Goal: Task Accomplishment & Management: Use online tool/utility

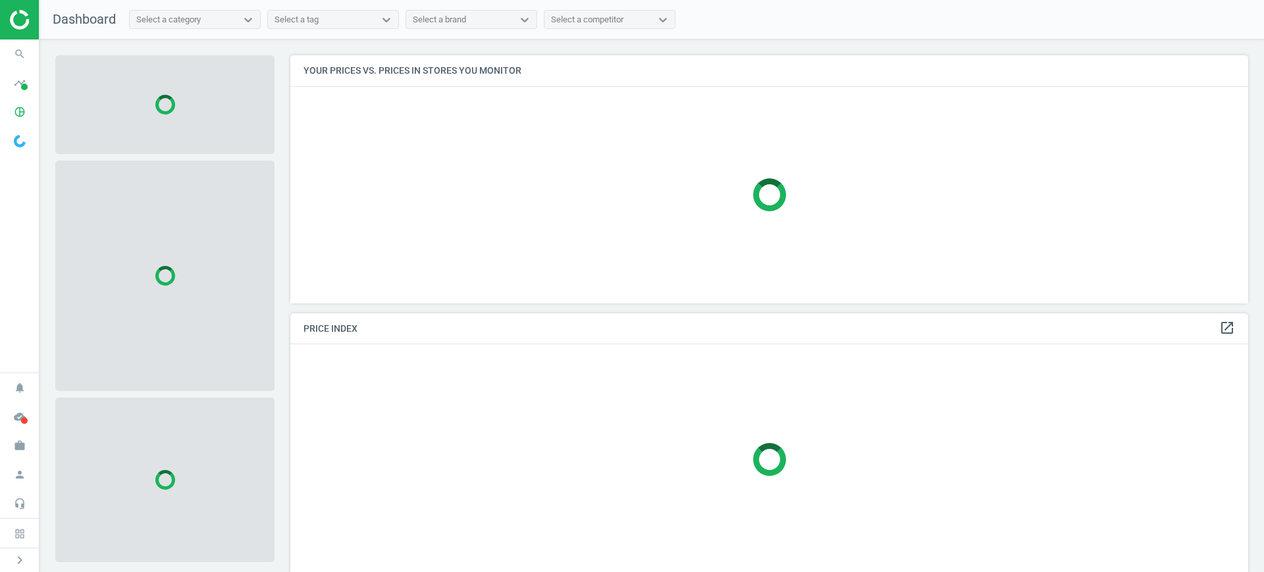
scroll to position [273, 971]
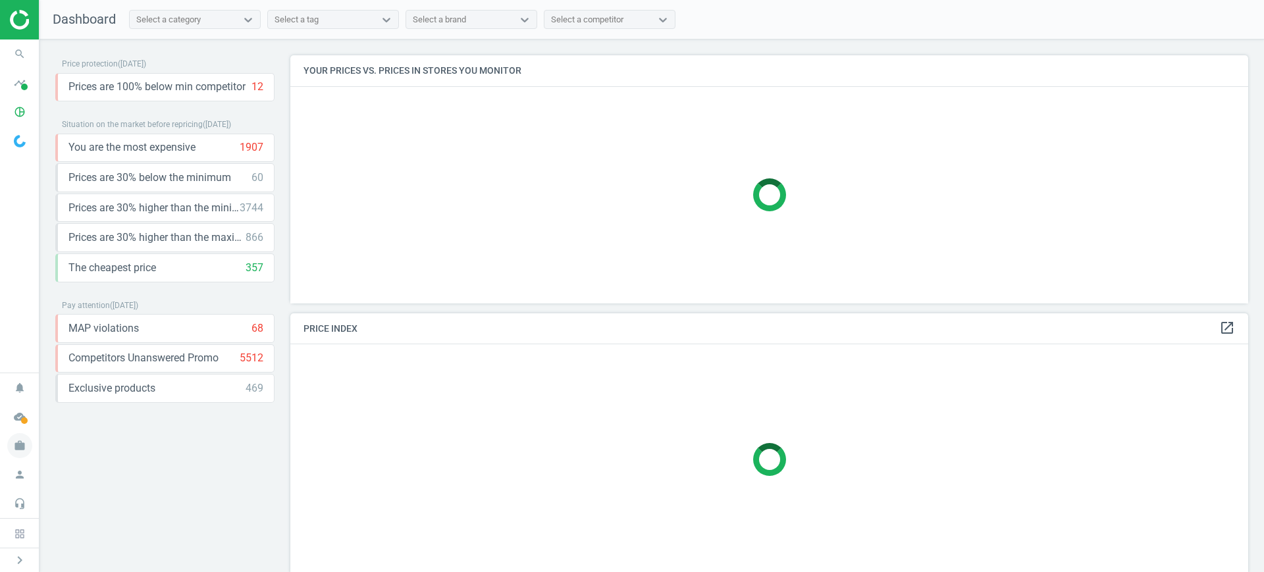
click at [25, 447] on icon "work" at bounding box center [19, 445] width 25 height 25
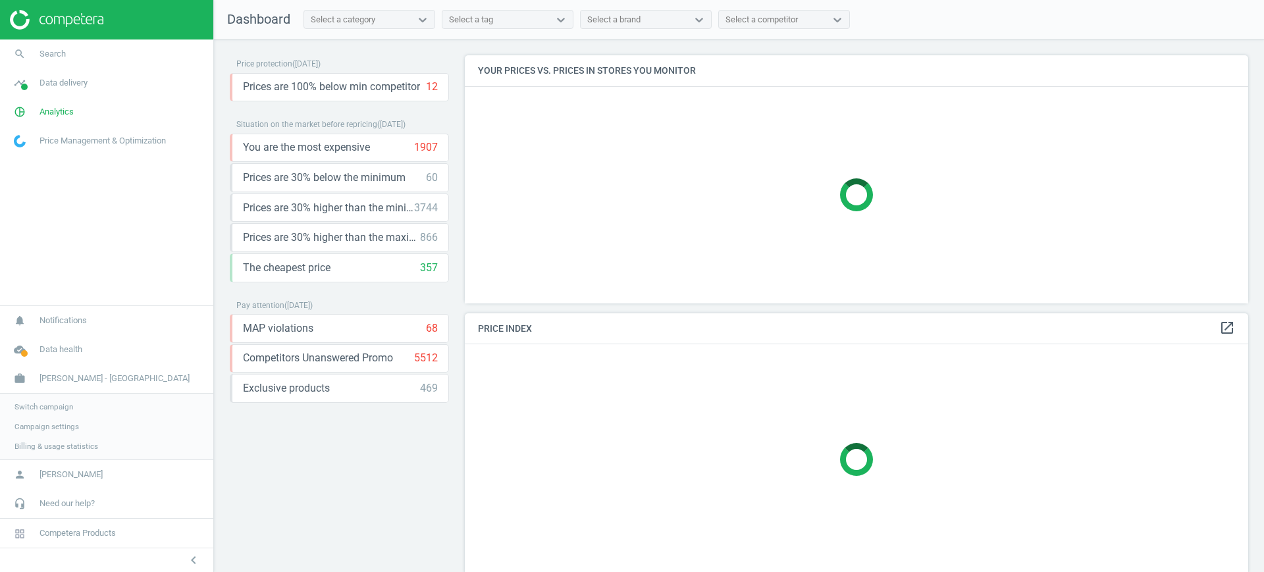
scroll to position [273, 797]
click at [46, 406] on span "Switch campaign" at bounding box center [43, 407] width 59 height 11
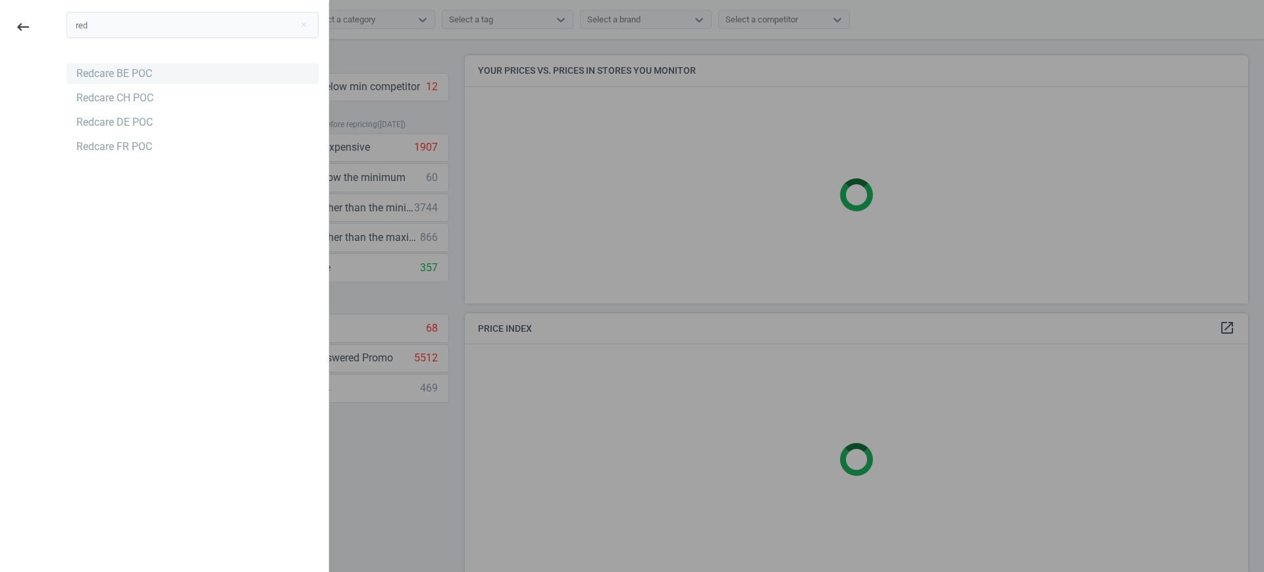
type input "red"
click at [159, 68] on div "Redcare BE POC" at bounding box center [192, 73] width 252 height 21
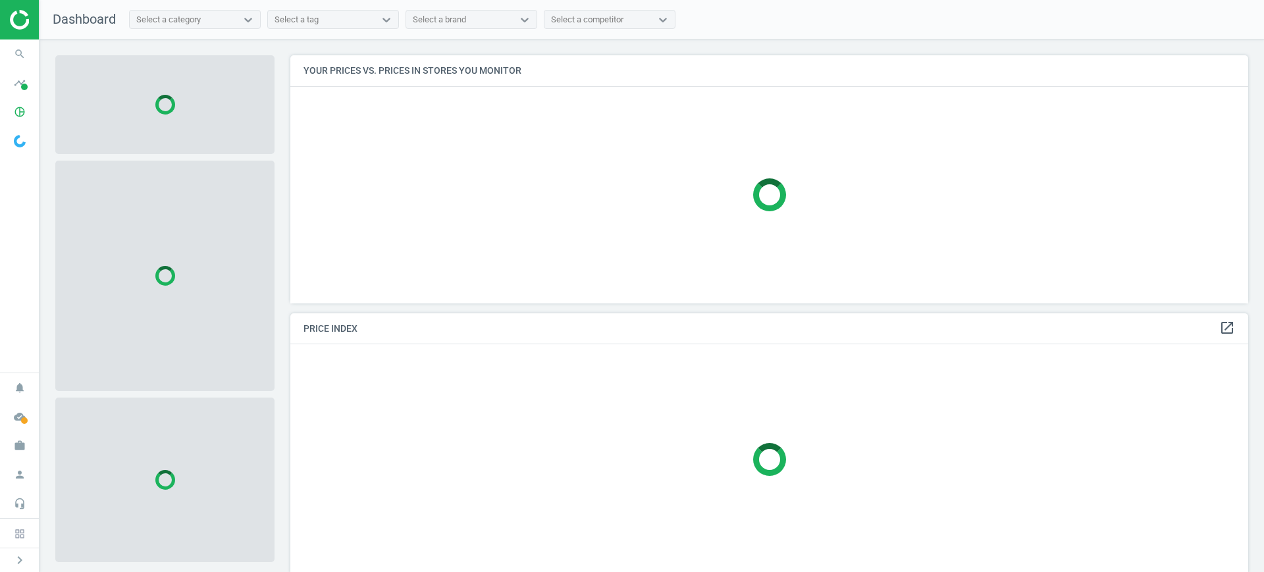
scroll to position [273, 971]
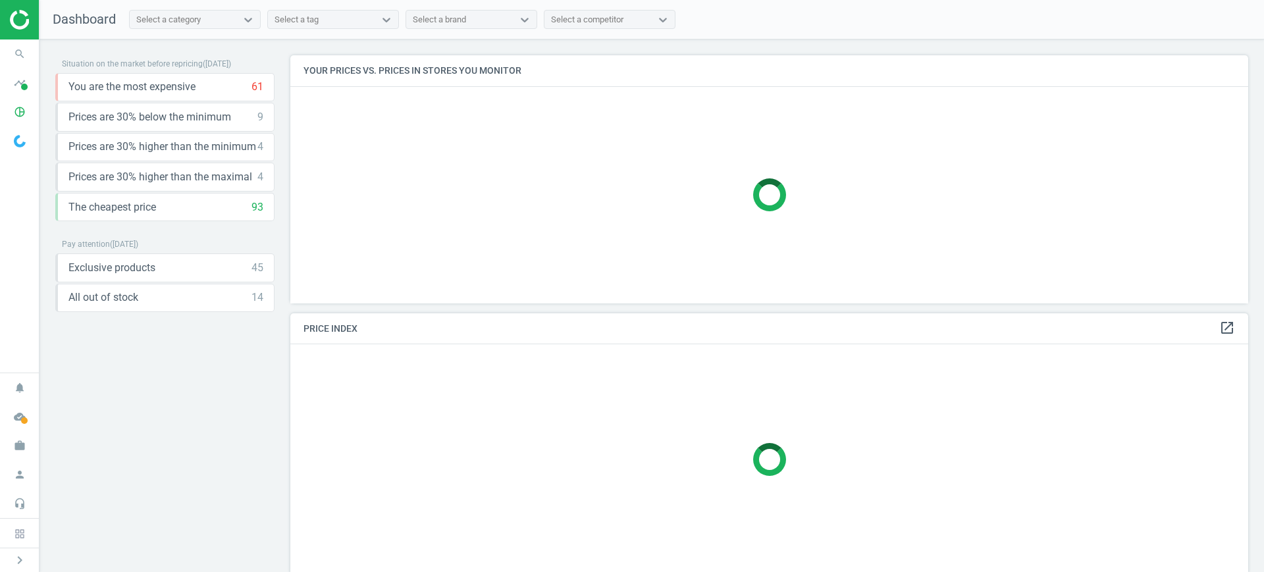
click at [1230, 411] on div at bounding box center [769, 459] width 958 height 230
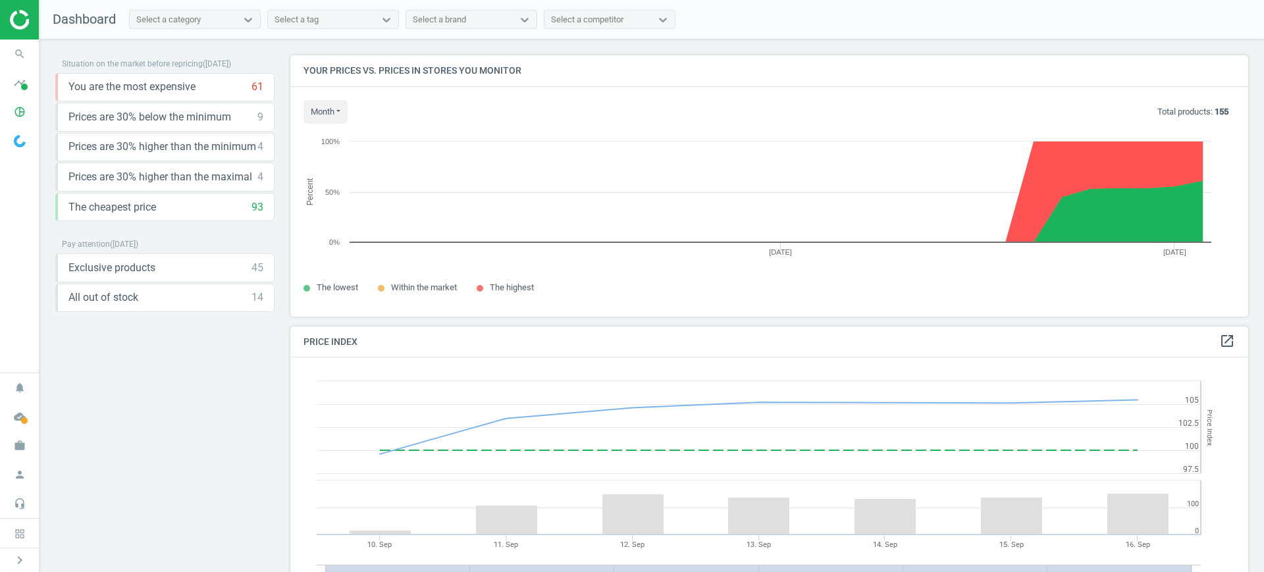
scroll to position [329, 971]
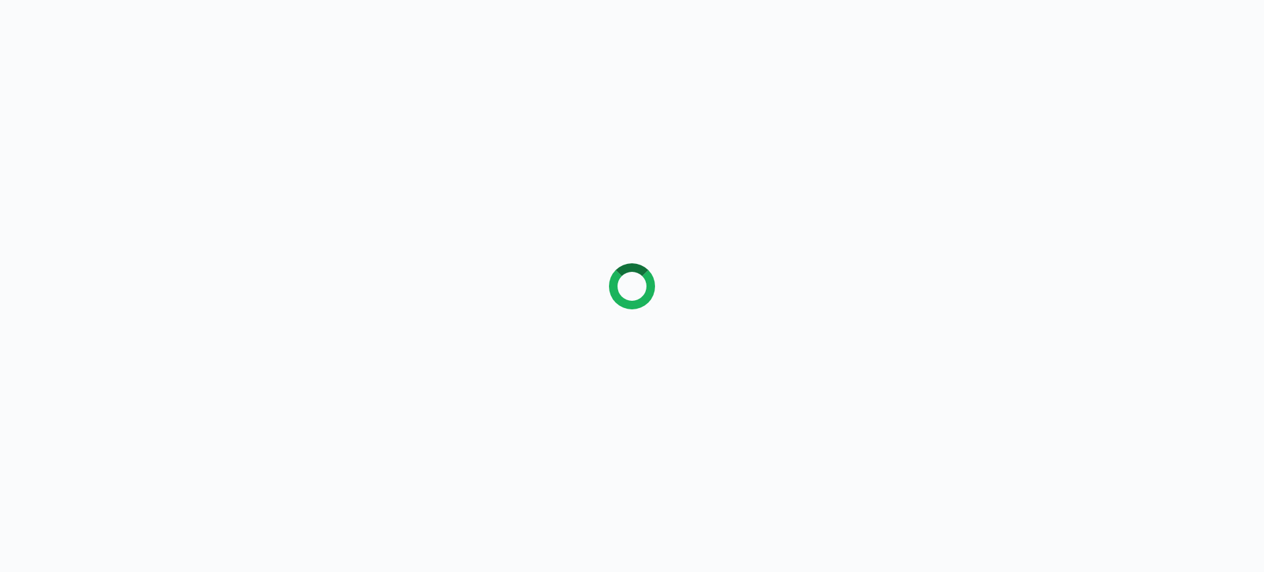
click at [24, 440] on div at bounding box center [632, 286] width 1264 height 572
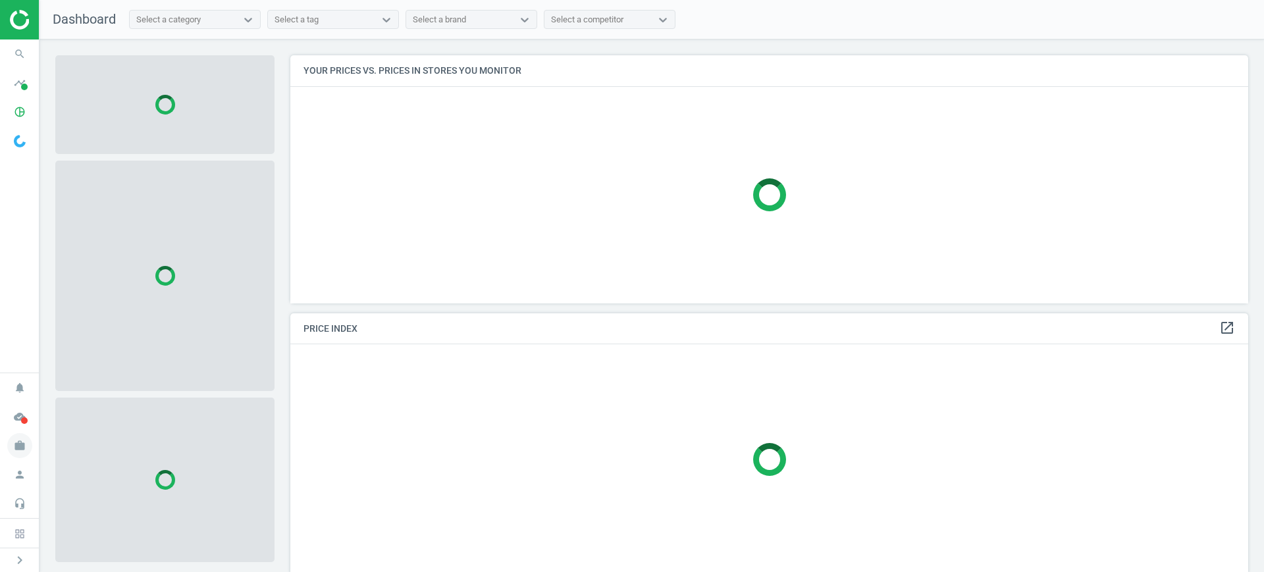
scroll to position [7, 7]
click at [20, 446] on icon "work" at bounding box center [19, 445] width 25 height 25
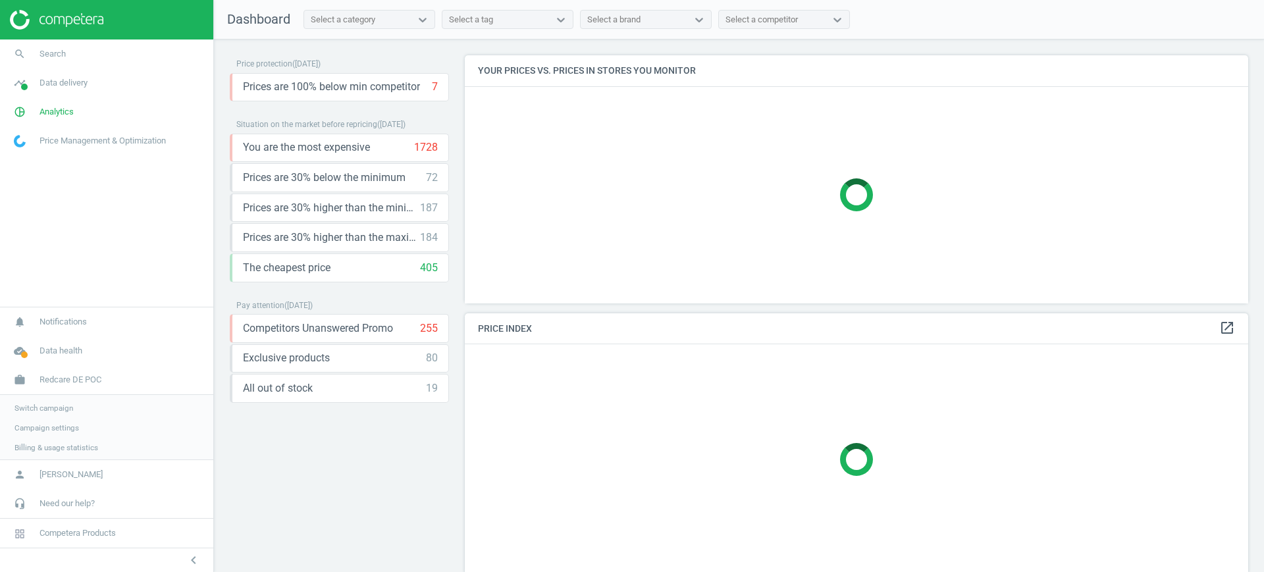
scroll to position [273, 797]
click at [29, 426] on span "Campaign settings" at bounding box center [46, 426] width 65 height 11
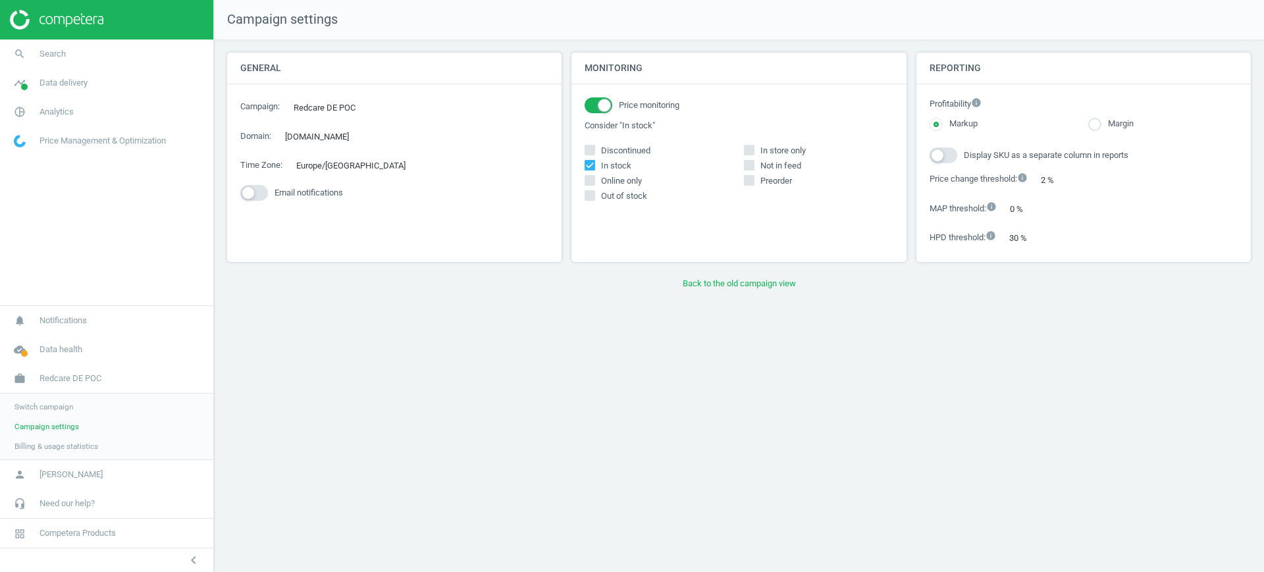
click at [65, 402] on span "Switch campaign" at bounding box center [43, 407] width 59 height 11
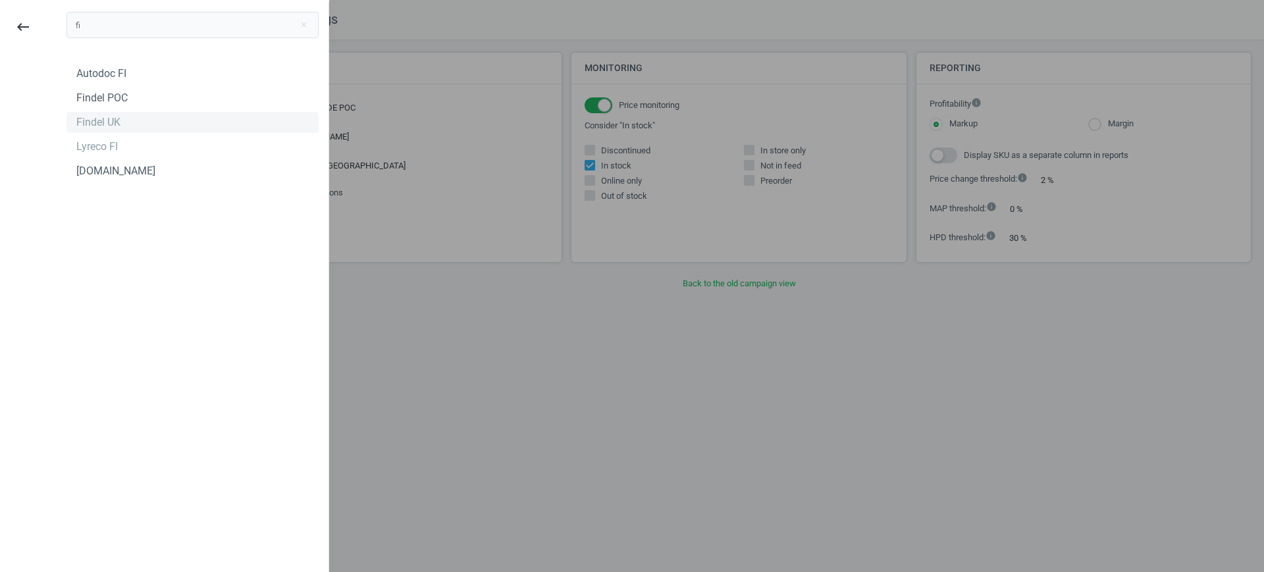
type input "fi"
click at [118, 124] on div "Findel UK" at bounding box center [98, 122] width 44 height 14
click at [615, 232] on div at bounding box center [632, 286] width 1264 height 572
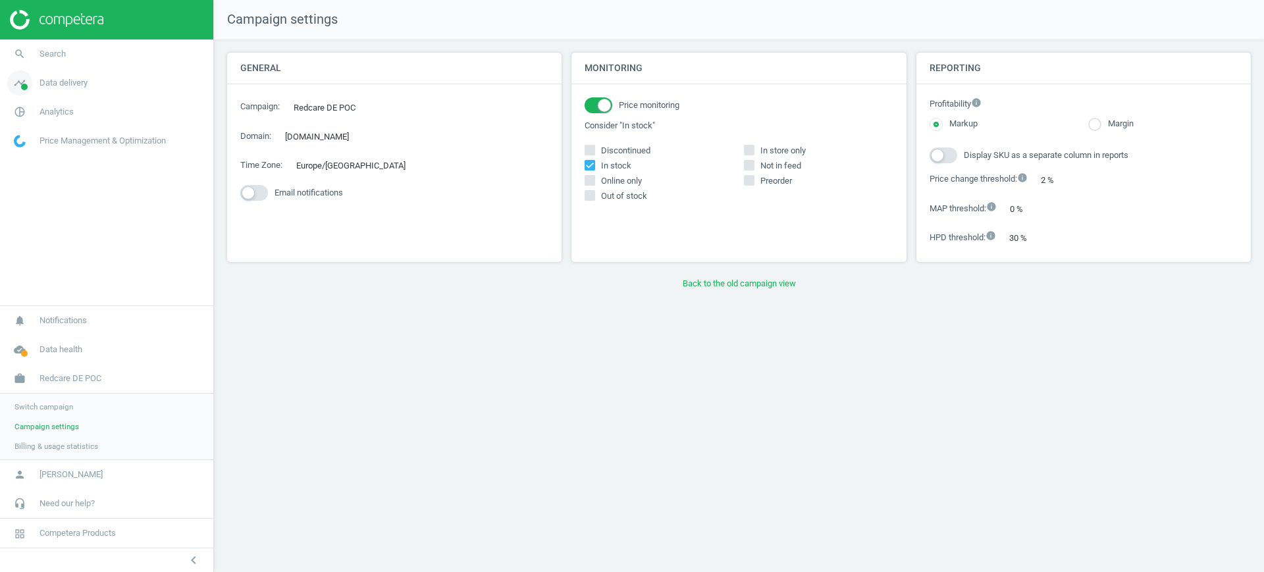
click at [28, 90] on icon "timeline" at bounding box center [19, 82] width 25 height 25
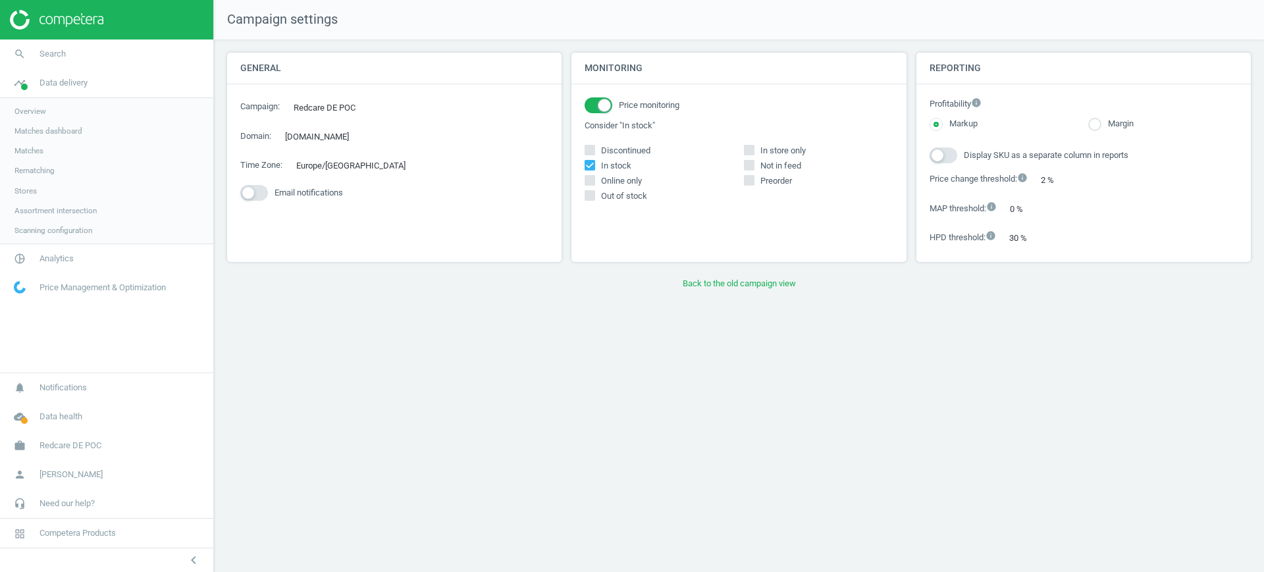
click at [38, 154] on span "Matches" at bounding box center [28, 150] width 29 height 11
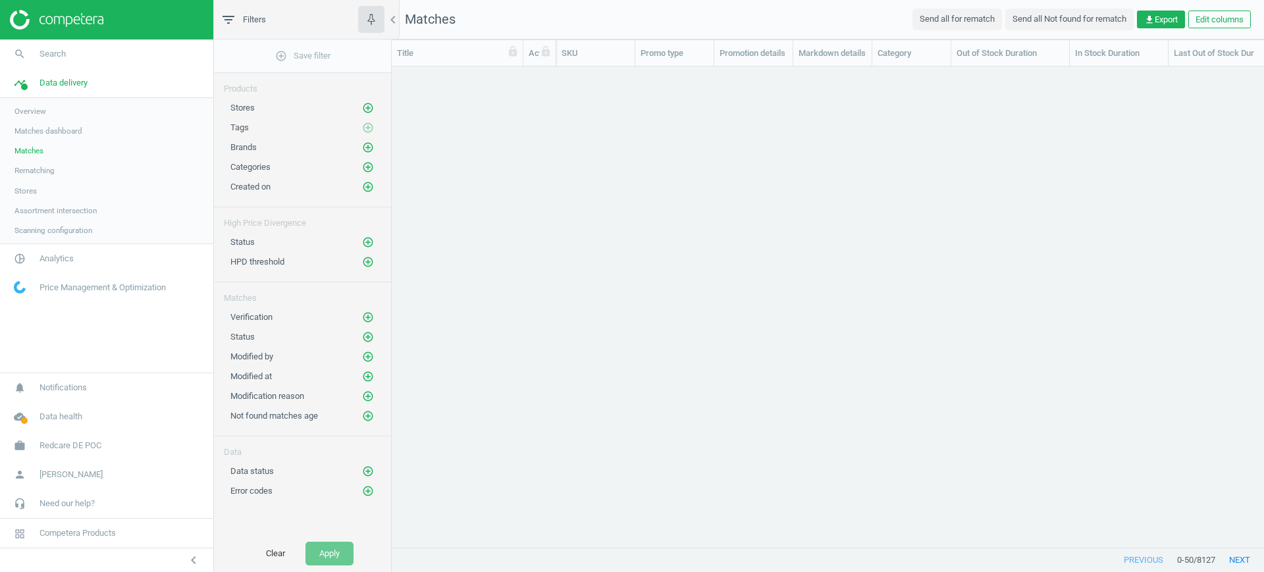
scroll to position [456, 860]
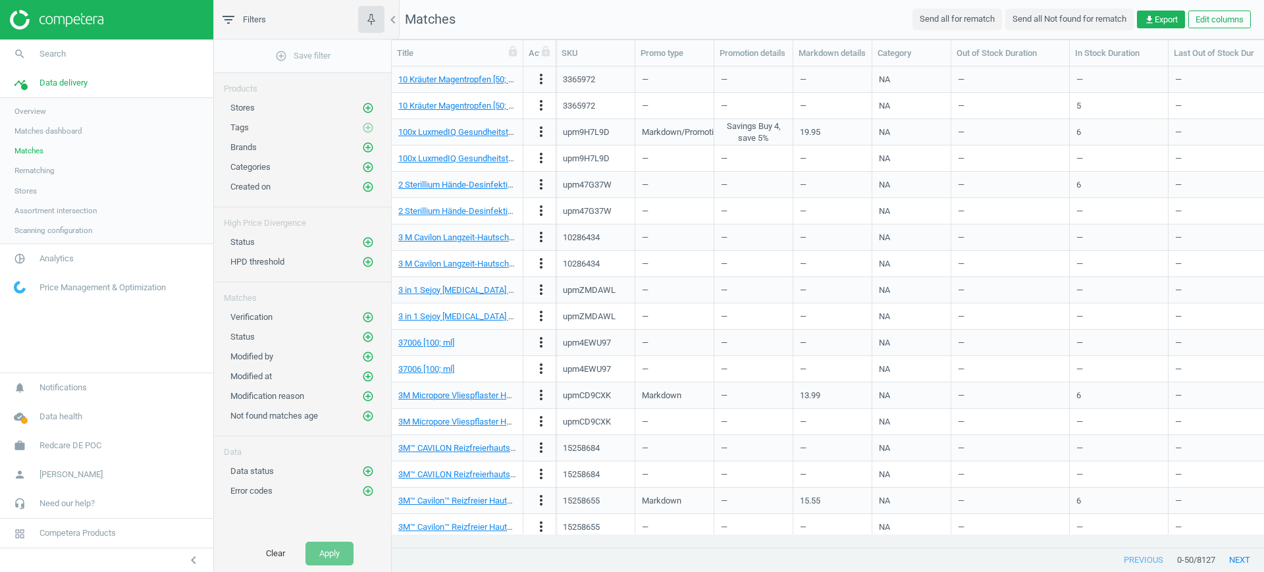
click at [28, 190] on span "Stores" at bounding box center [25, 191] width 22 height 11
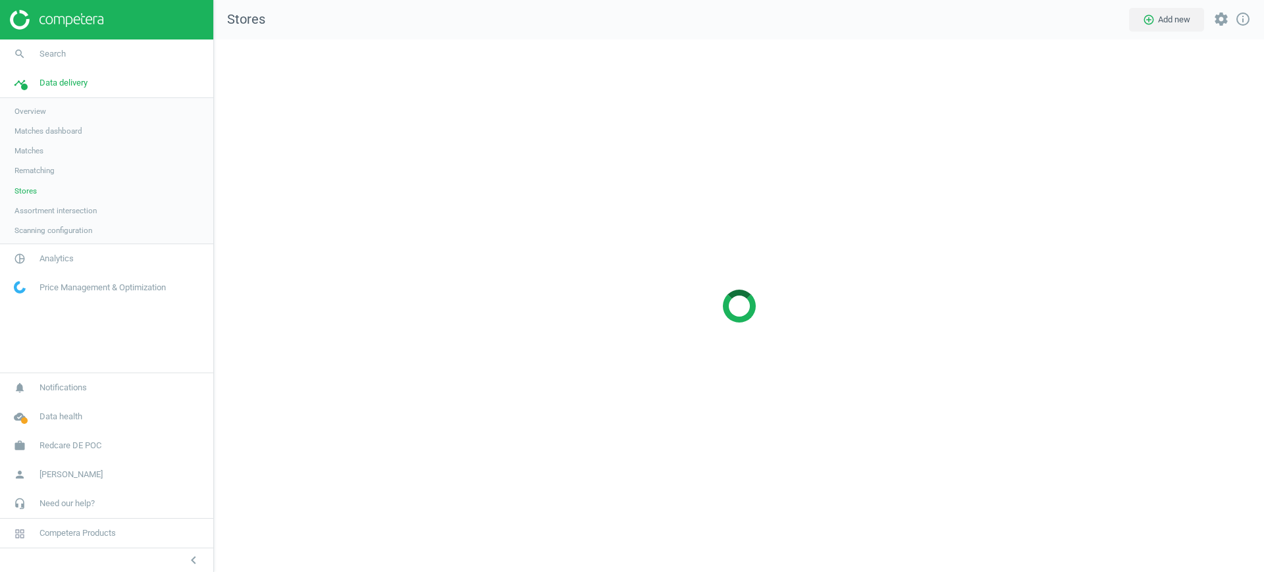
scroll to position [558, 1076]
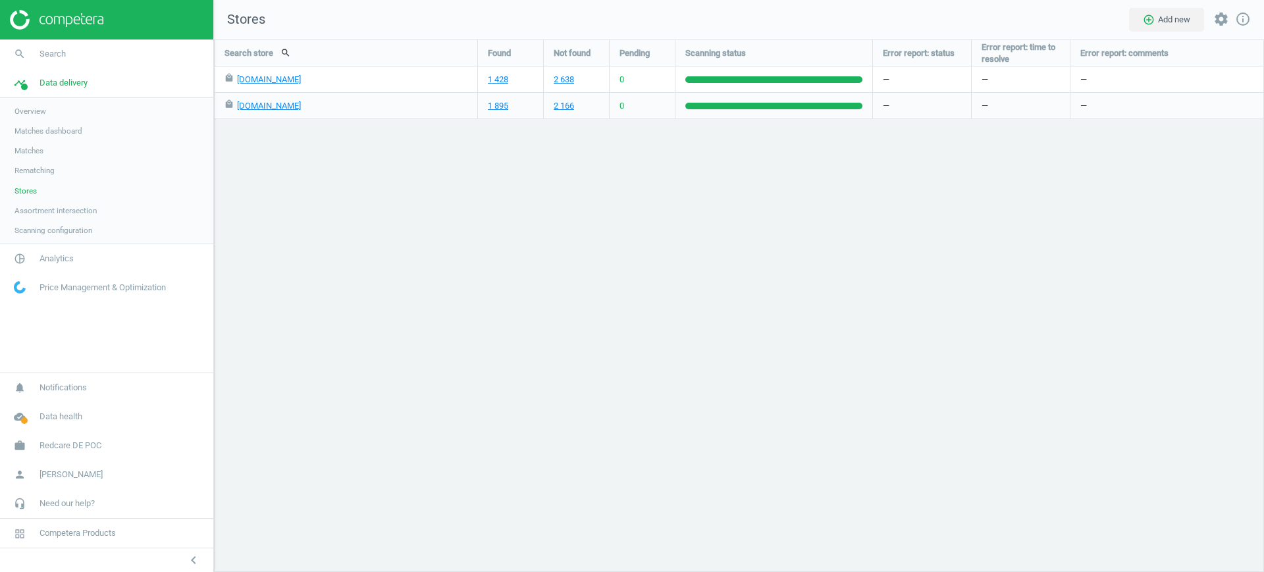
click at [48, 167] on span "Rematching" at bounding box center [34, 170] width 40 height 11
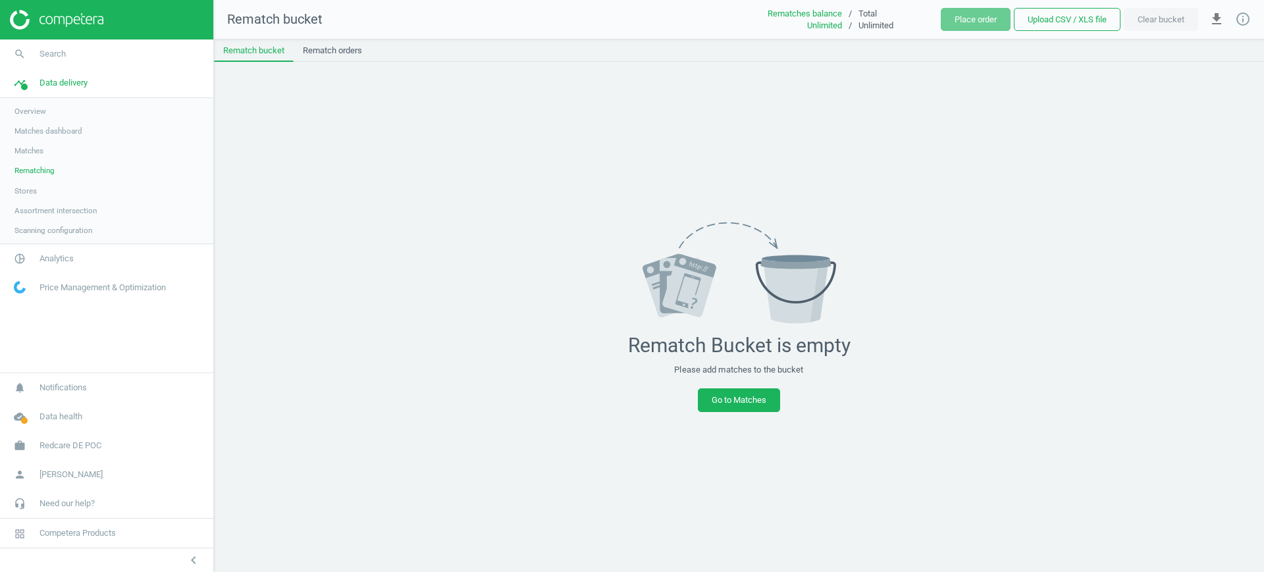
click at [39, 132] on span "Matches dashboard" at bounding box center [48, 131] width 68 height 11
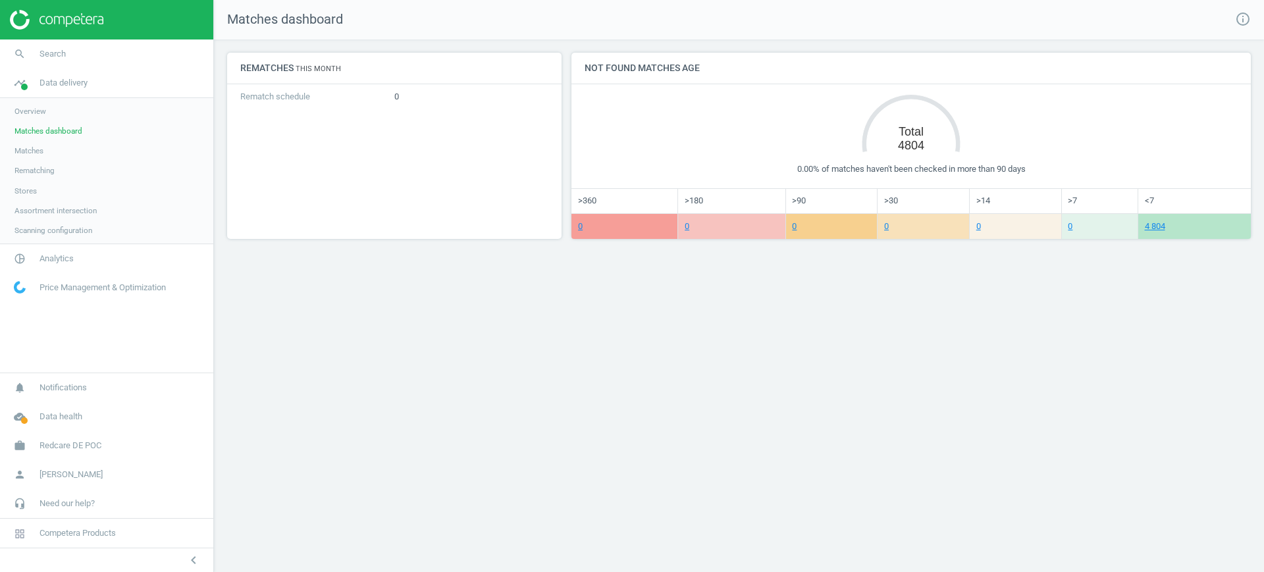
click at [27, 144] on link "Matches" at bounding box center [106, 151] width 213 height 20
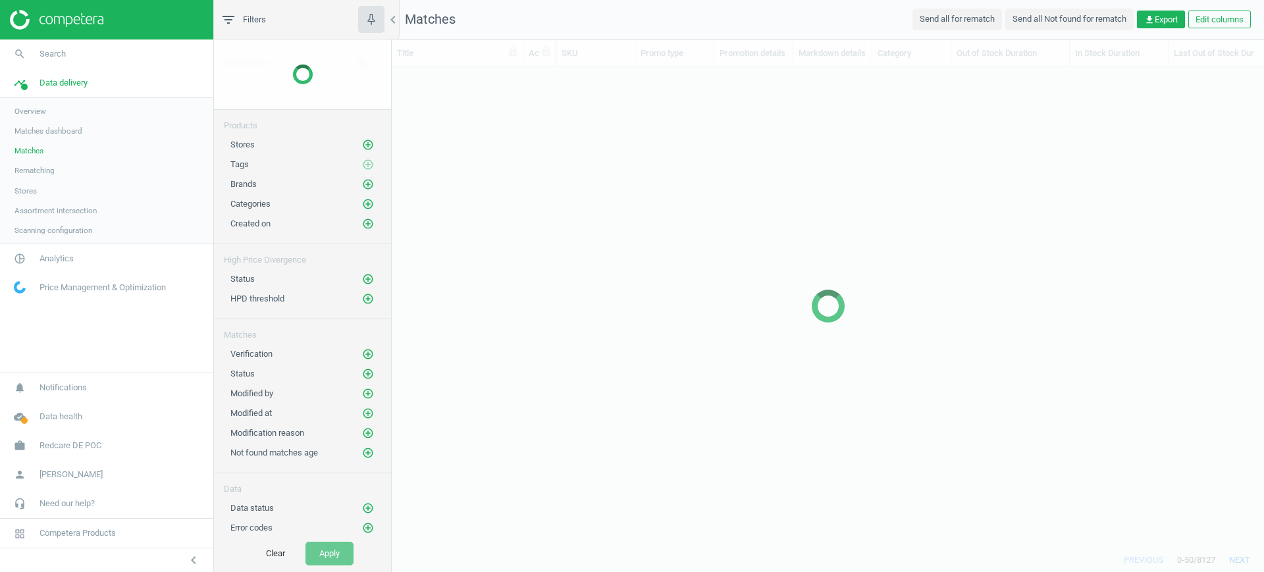
scroll to position [456, 860]
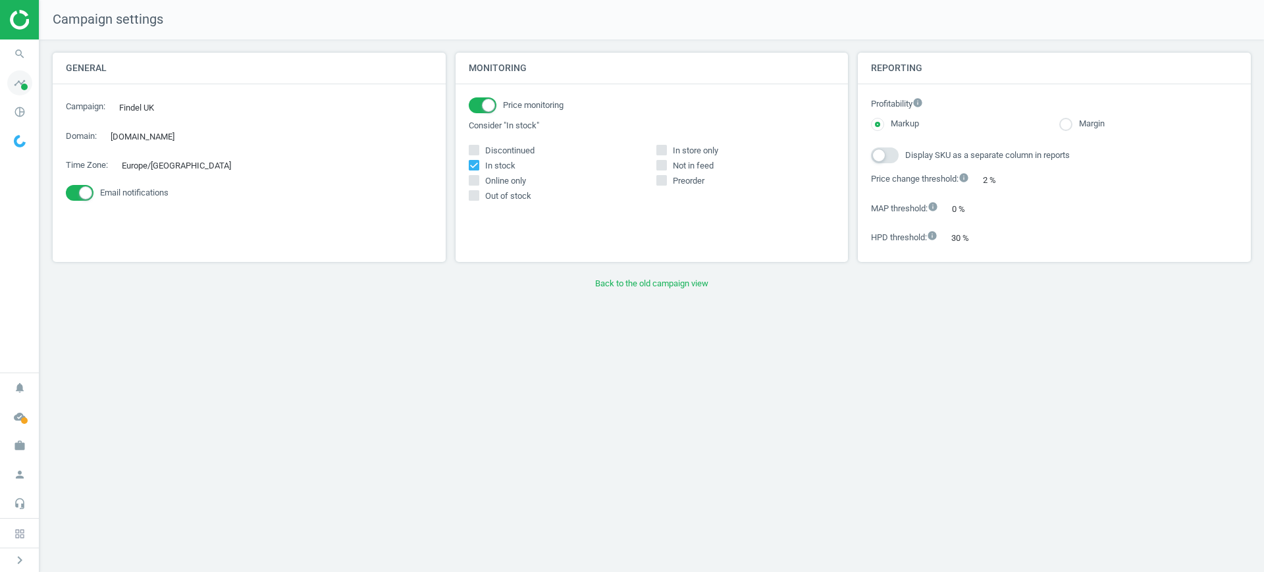
click at [19, 95] on icon "timeline" at bounding box center [19, 82] width 25 height 25
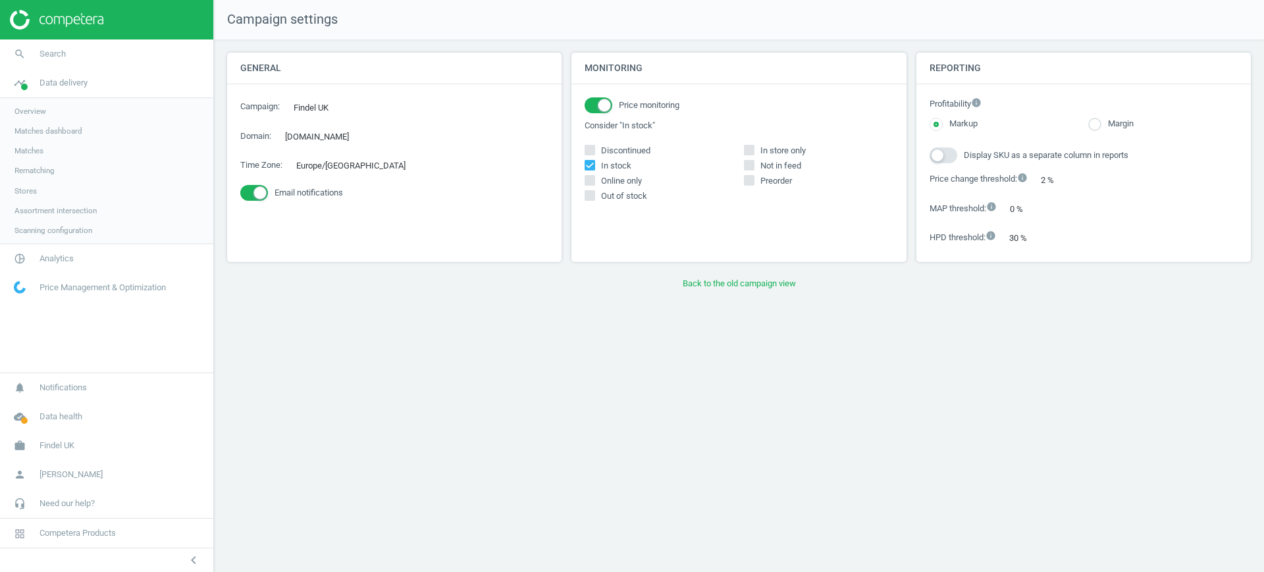
drag, startPoint x: 30, startPoint y: 161, endPoint x: 28, endPoint y: 155, distance: 7.1
click at [30, 161] on link "Rematching" at bounding box center [106, 171] width 213 height 20
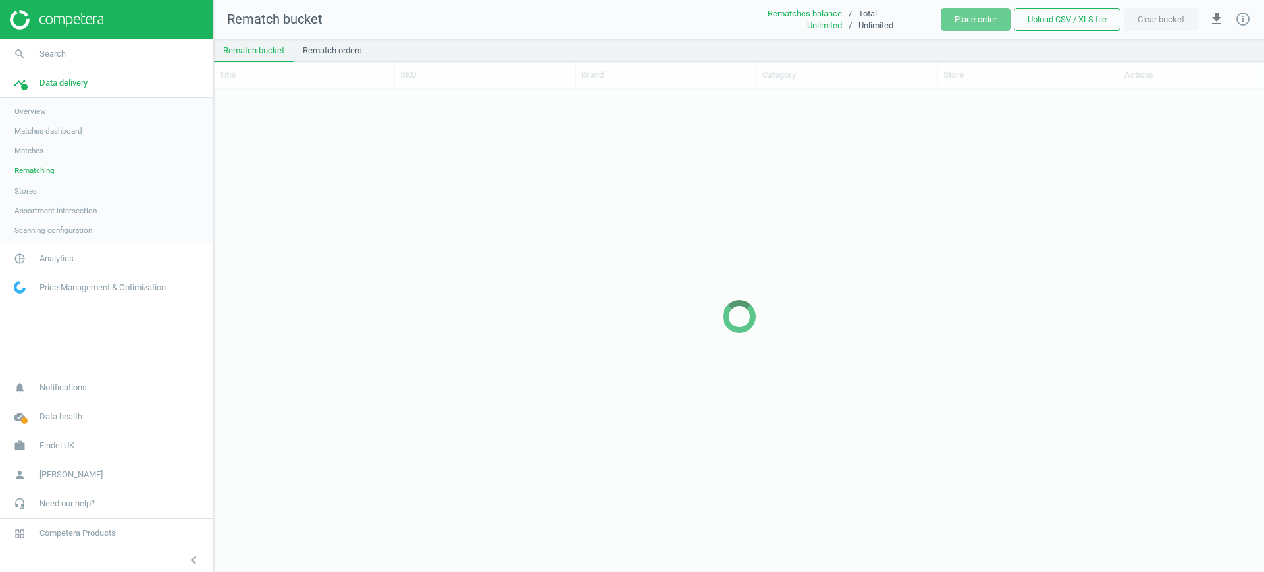
click at [28, 153] on span "Matches" at bounding box center [28, 150] width 29 height 11
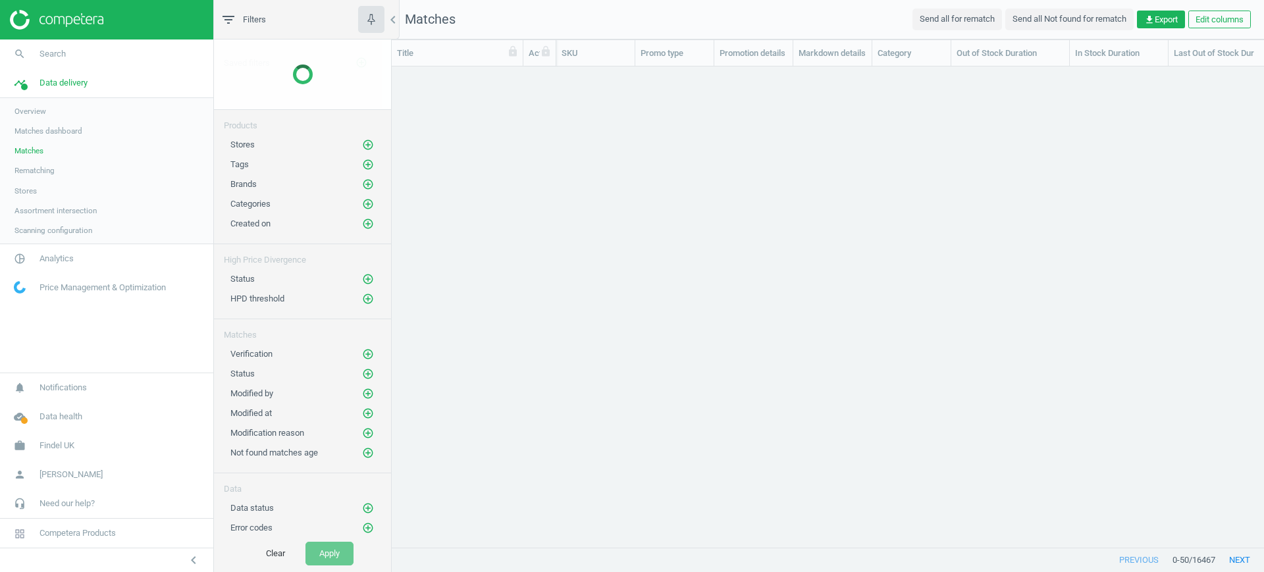
scroll to position [456, 860]
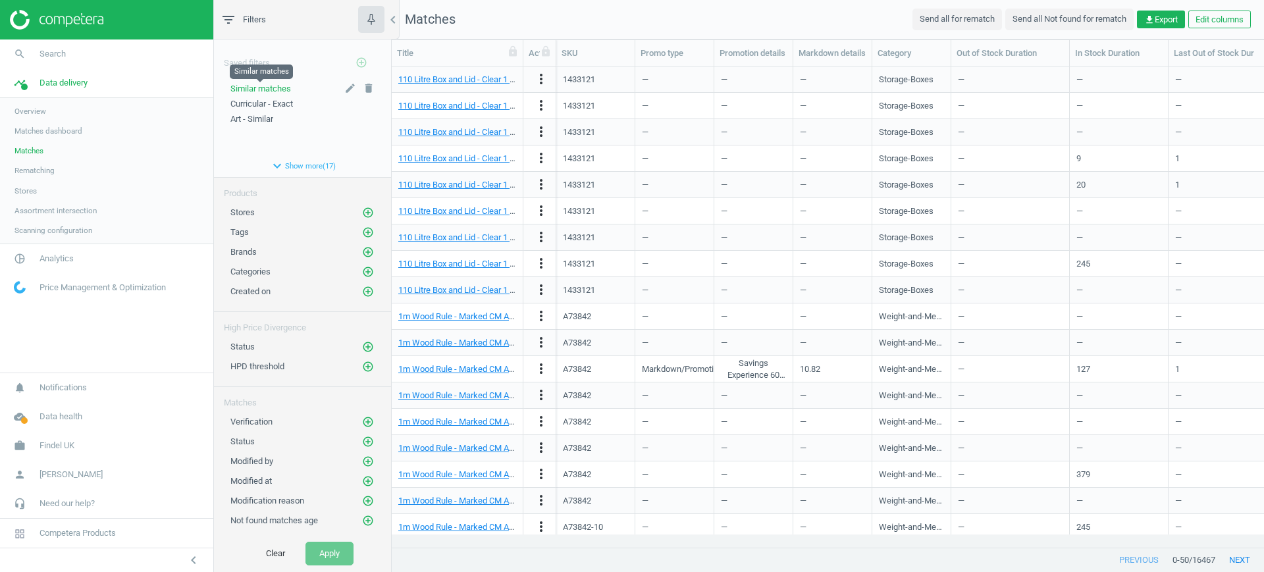
click at [271, 90] on span "Similar matches" at bounding box center [260, 89] width 61 height 10
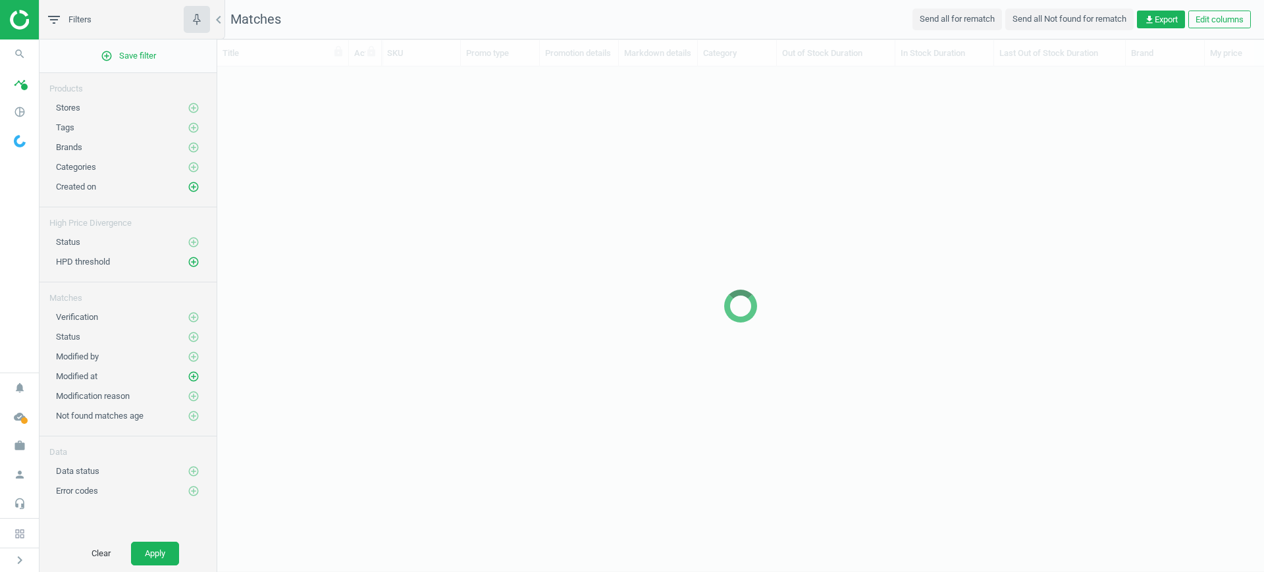
scroll to position [456, 1034]
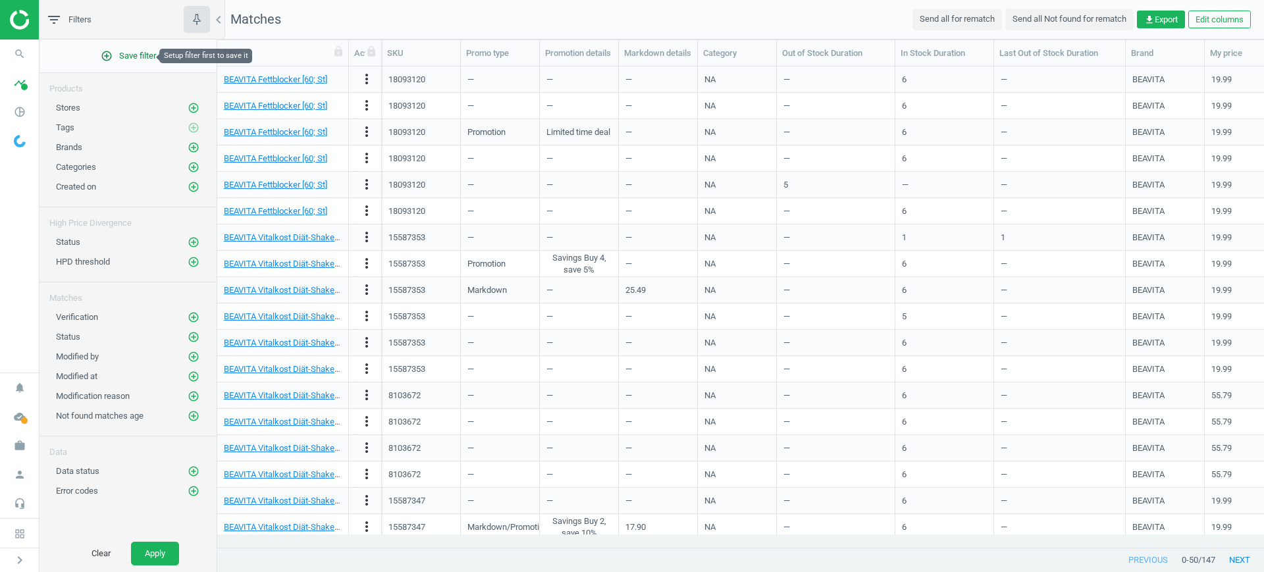
click at [145, 52] on span "add_circle_outline Save filter" at bounding box center [128, 56] width 55 height 12
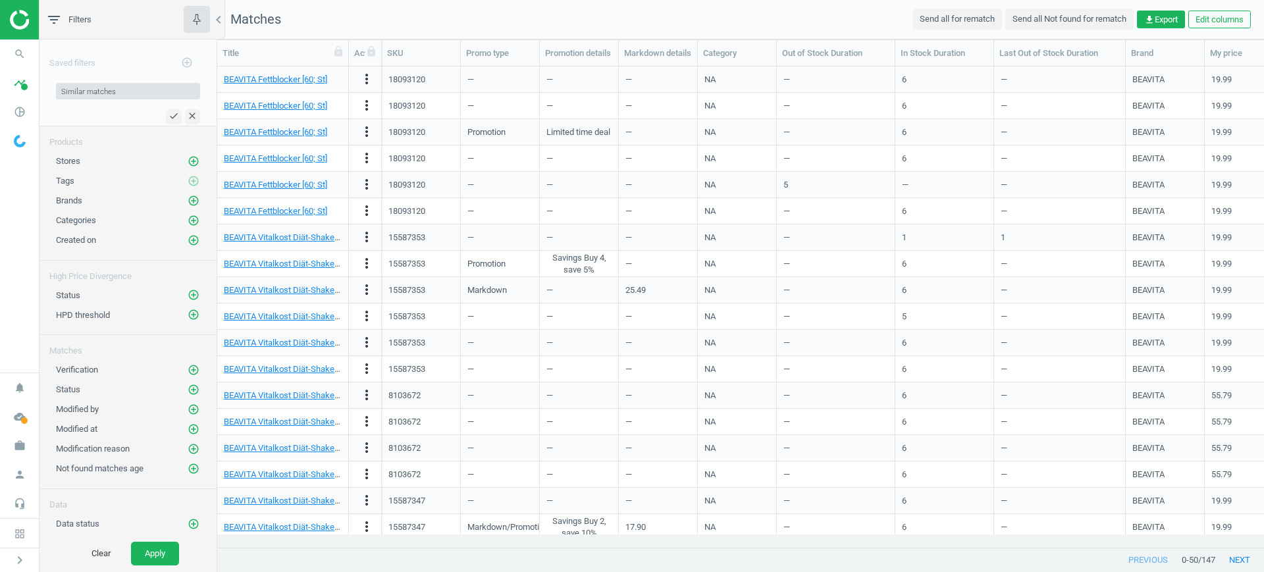
type input "Similar matches"
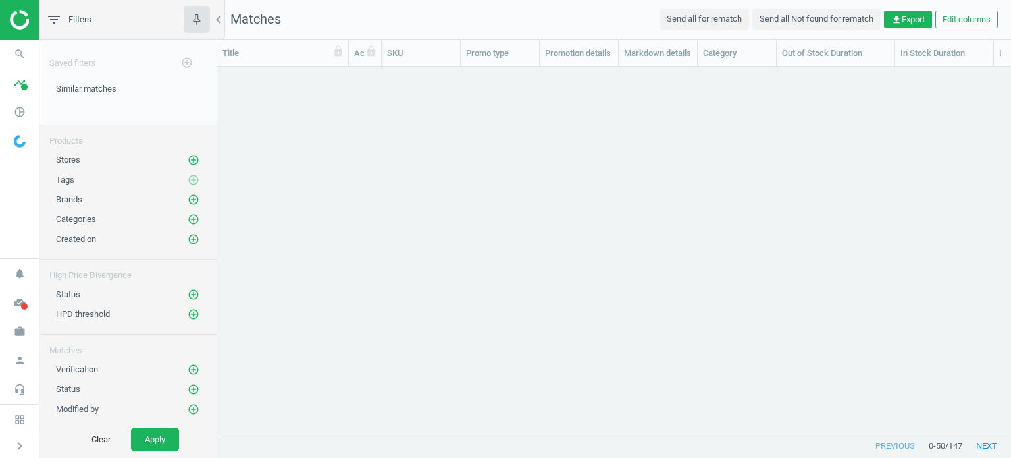
scroll to position [11, 11]
